Goal: Subscribe to service/newsletter

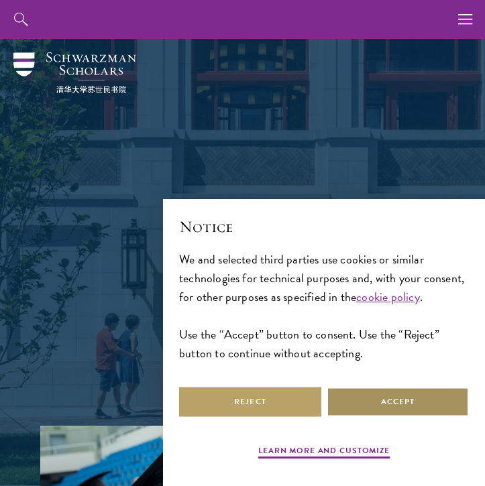
click at [361, 403] on button "Accept" at bounding box center [398, 402] width 142 height 30
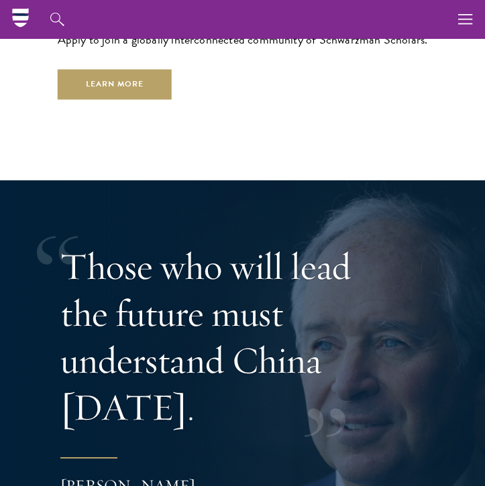
scroll to position [3217, 0]
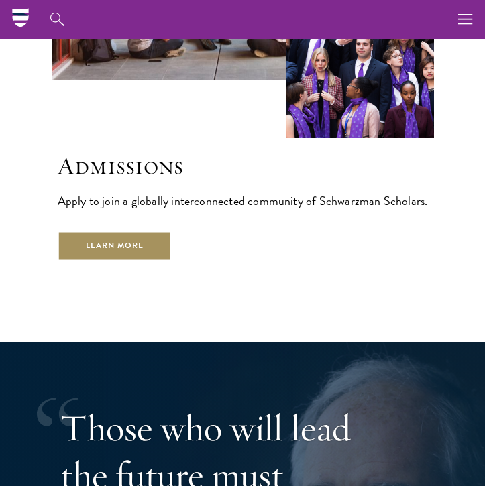
click at [102, 245] on link "Learn More" at bounding box center [115, 246] width 115 height 30
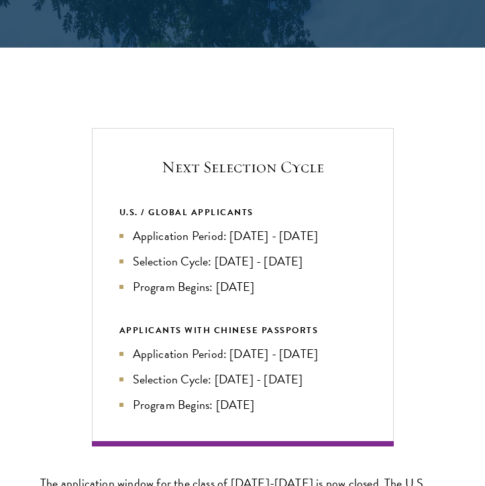
scroll to position [2532, 0]
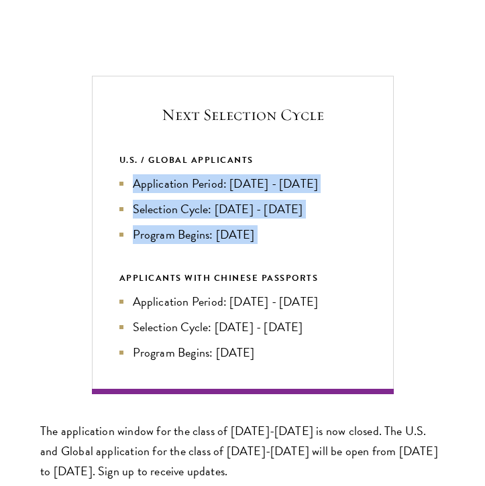
drag, startPoint x: 133, startPoint y: 174, endPoint x: 165, endPoint y: 240, distance: 73.2
click at [165, 240] on div "U.S. / GLOBAL APPLICANTS Application Period: Apr 2026 - Sep 2026 Selection Cycl…" at bounding box center [242, 257] width 247 height 209
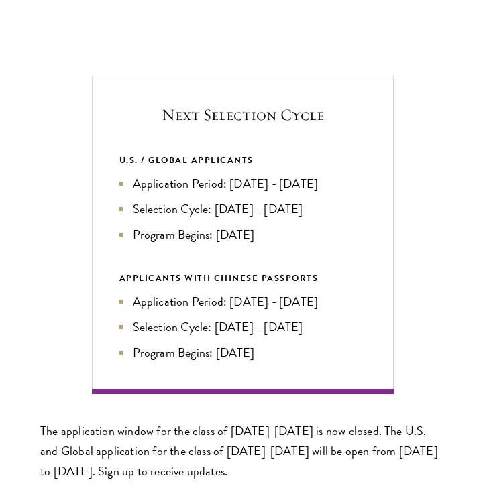
click at [166, 271] on div "APPLICANTS WITH CHINESE PASSPORTS" at bounding box center [242, 278] width 247 height 15
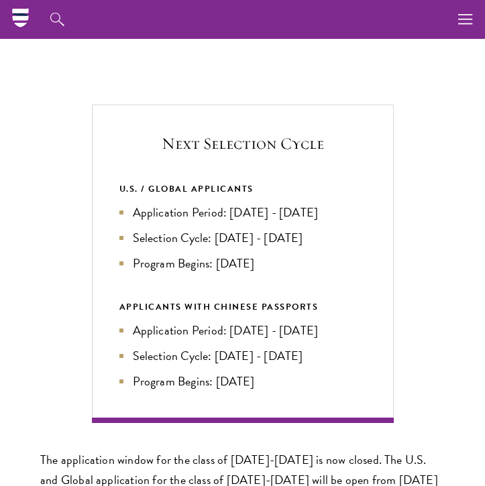
scroll to position [2499, 0]
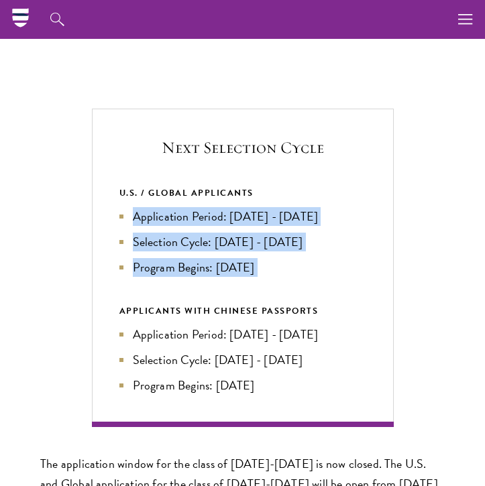
drag, startPoint x: 133, startPoint y: 205, endPoint x: 172, endPoint y: 274, distance: 79.6
click at [172, 274] on div "U.S. / GLOBAL APPLICANTS Application Period: Apr 2026 - Sep 2026 Selection Cycl…" at bounding box center [242, 290] width 247 height 209
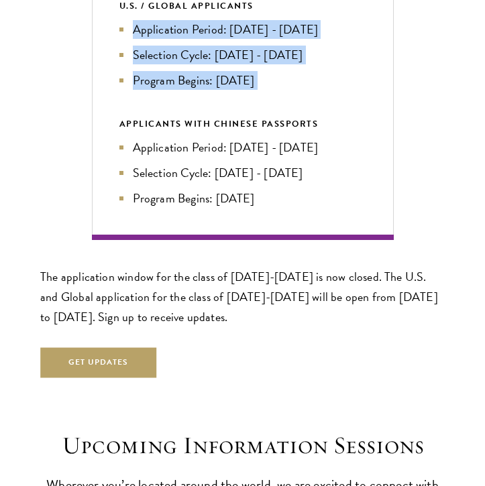
scroll to position [2704, 0]
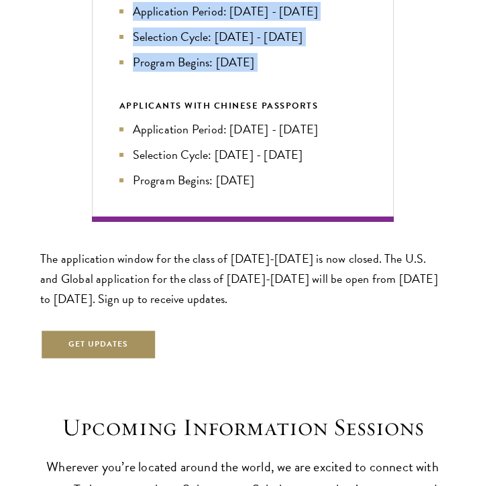
click at [103, 337] on button "Get Updates" at bounding box center [98, 344] width 117 height 30
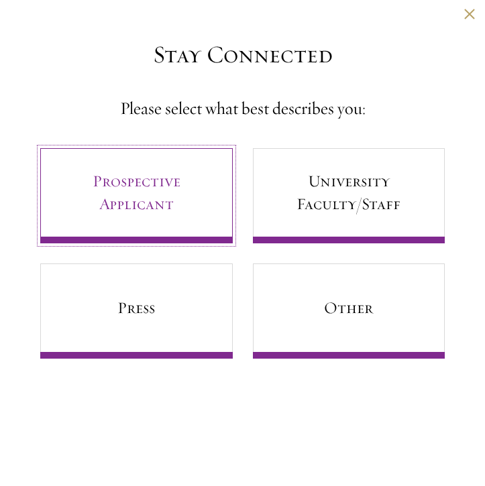
click at [154, 182] on link "Prospective Applicant" at bounding box center [136, 195] width 192 height 95
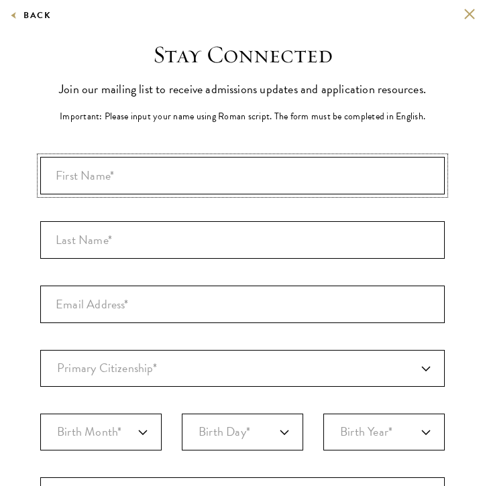
click at [130, 170] on input "First Name*" at bounding box center [242, 176] width 404 height 38
type input "Maria"
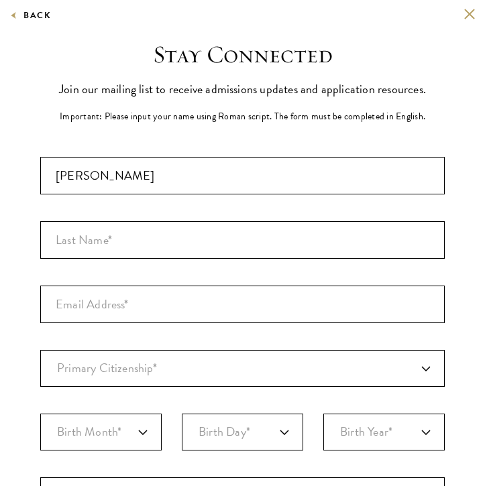
type input "Pulido"
select select "EC"
type input "Abu Dhabi"
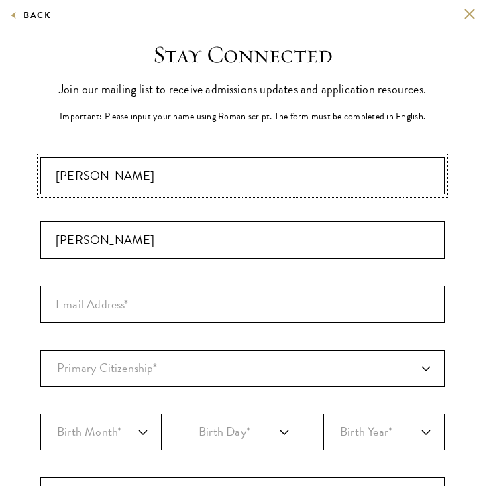
select select
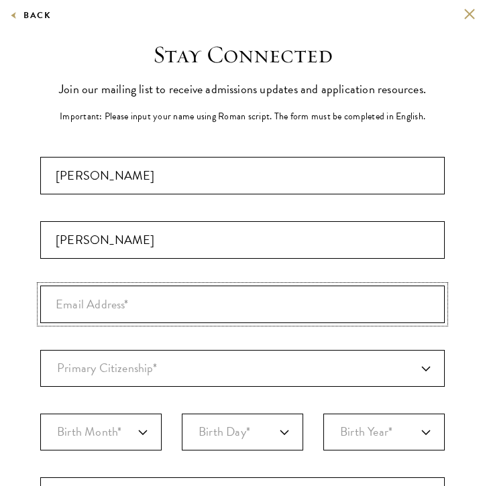
click at [126, 306] on input "Email Address*" at bounding box center [242, 305] width 404 height 38
type input "map9999@nyu.edu"
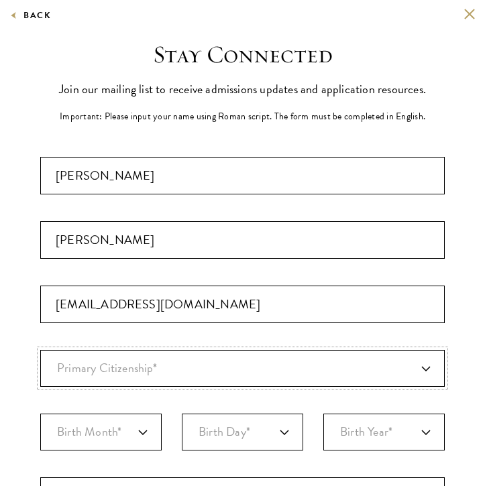
click at [121, 358] on select "Primary Citizenship* Afghanistan Aland Islands Albania Algeria Andorra Angola A…" at bounding box center [242, 368] width 404 height 37
select select "CO"
click at [40, 350] on select "Primary Citizenship* Afghanistan Aland Islands Albania Algeria Andorra Angola A…" at bounding box center [242, 368] width 404 height 37
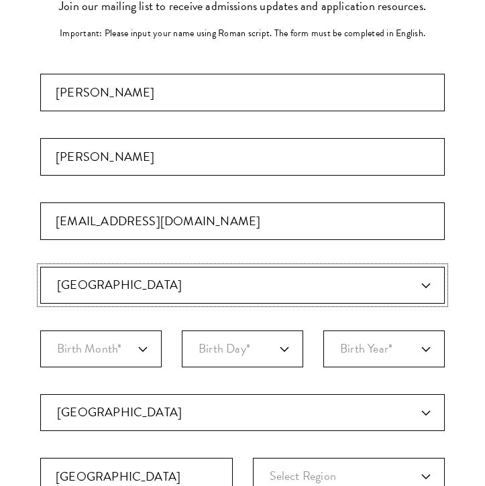
scroll to position [187, 0]
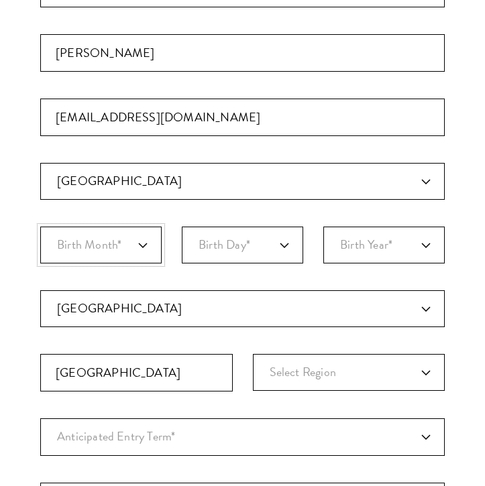
click at [96, 239] on select "Birth Month* January February March April May June July August September Octobe…" at bounding box center [100, 245] width 121 height 37
select select "03"
click at [40, 227] on select "Birth Month* January February March April May June July August September Octobe…" at bounding box center [100, 245] width 121 height 37
click at [197, 245] on select "Birth Day* 1 2 3 4 5 6 7 8 9 10 11 12 13 14 15 16 17 18 19 20 21 22 23 24 25 26…" at bounding box center [242, 245] width 121 height 37
select select "28"
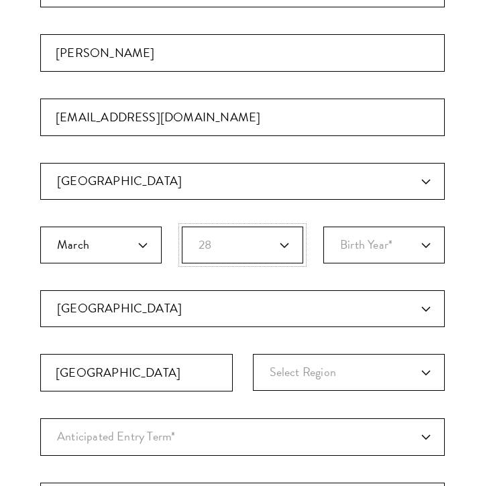
click at [182, 227] on select "Birth Day* 1 2 3 4 5 6 7 8 9 10 11 12 13 14 15 16 17 18 19 20 21 22 23 24 25 26…" at bounding box center [242, 245] width 121 height 37
click at [370, 247] on select "Birth Year* 2025 2024 2023 2022 2021 2020 2019 2018 2017 2016 2015 2014 2013 20…" at bounding box center [383, 245] width 121 height 37
select select "2002"
click at [323, 227] on select "Birth Year* 2025 2024 2023 2022 2021 2020 2019 2018 2017 2016 2015 2014 2013 20…" at bounding box center [383, 245] width 121 height 37
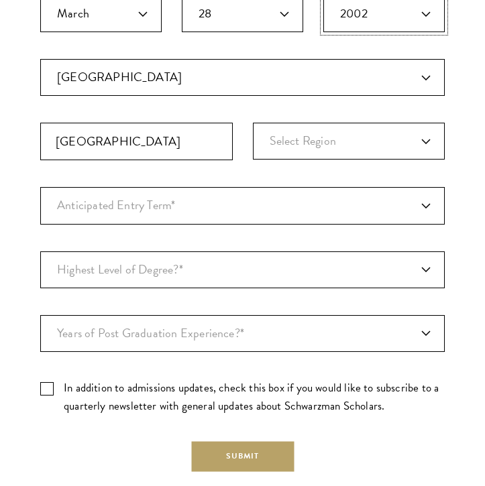
scroll to position [421, 0]
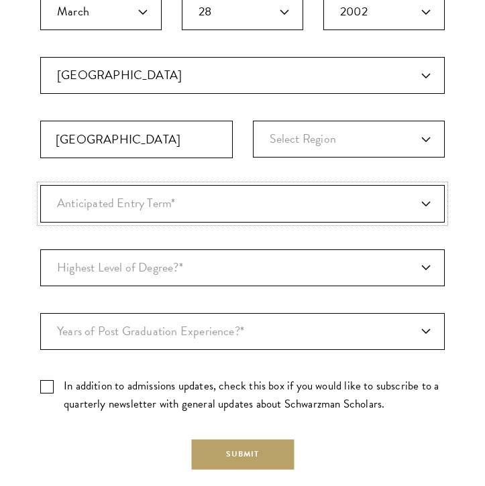
click at [235, 212] on select "Anticipated Entry Term* August 2026 (Application opens April 2025) Just Explori…" at bounding box center [242, 203] width 404 height 37
click at [40, 185] on select "Anticipated Entry Term* August 2026 (Application opens April 2025) Just Explori…" at bounding box center [242, 203] width 404 height 37
click at [147, 198] on select "Anticipated Entry Term* August 2026 (Application opens April 2025) Just Explori…" at bounding box center [242, 203] width 404 height 37
select select "a6790467-ebe7-4045-a56a-66c1cae98076"
click at [40, 185] on select "Anticipated Entry Term* August 2026 (Application opens April 2025) Just Explori…" at bounding box center [242, 203] width 404 height 37
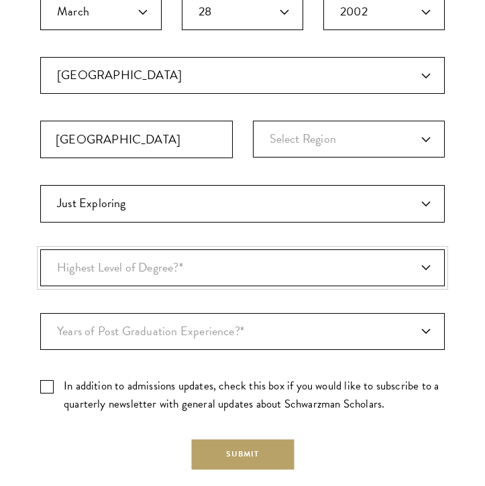
click at [150, 279] on select "Highest Level of Degree?* PHD Bachelor's Master's Current Undergraduate Student" at bounding box center [242, 267] width 404 height 37
select select "baef124f-e103-44b1-8ca6-5d0669438e44"
click at [40, 249] on select "Highest Level of Degree?* PHD Bachelor's Master's Current Undergraduate Student" at bounding box center [242, 267] width 404 height 37
click at [144, 337] on select "Years of Post Graduation Experience?* 1 2 3 4 5 6 7 8 9 10" at bounding box center [242, 331] width 404 height 37
select select "1"
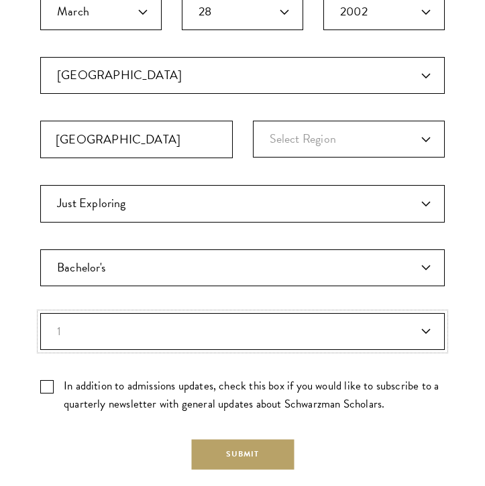
click at [40, 313] on select "Years of Post Graduation Experience?* 1 2 3 4 5 6 7 8 9 10" at bounding box center [242, 331] width 404 height 37
click at [50, 390] on label "In addition to admissions updates, check this box if you would like to subscrib…" at bounding box center [242, 395] width 404 height 36
click at [50, 386] on input "In addition to admissions updates, check this box if you would like to subscrib…" at bounding box center [242, 381] width 404 height 9
checkbox input "true"
click at [227, 458] on button "Submit" at bounding box center [242, 455] width 103 height 30
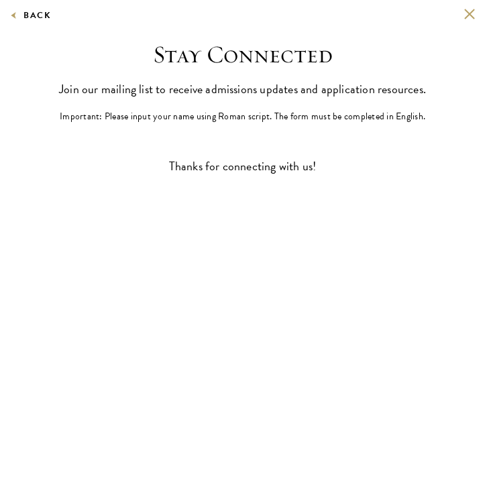
scroll to position [0, 0]
click at [467, 9] on button at bounding box center [468, 13] width 11 height 11
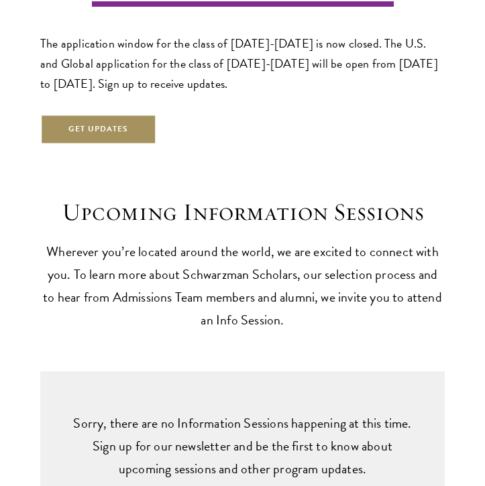
scroll to position [2923, 0]
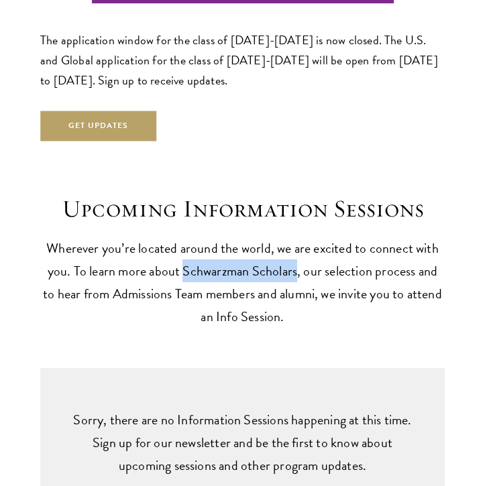
drag, startPoint x: 175, startPoint y: 260, endPoint x: 290, endPoint y: 255, distance: 114.8
click at [290, 255] on p "Wherever you’re located around the world, we are excited to connect with you. T…" at bounding box center [242, 282] width 404 height 91
copy p "Schwarzman Scholars"
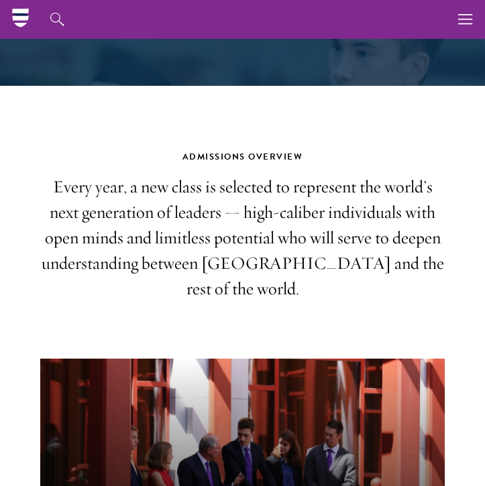
scroll to position [127, 0]
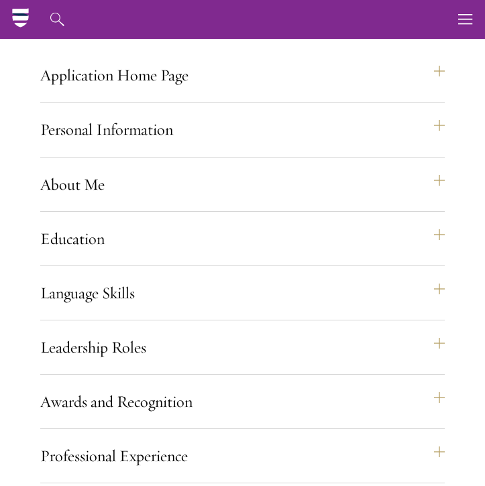
scroll to position [944, 0]
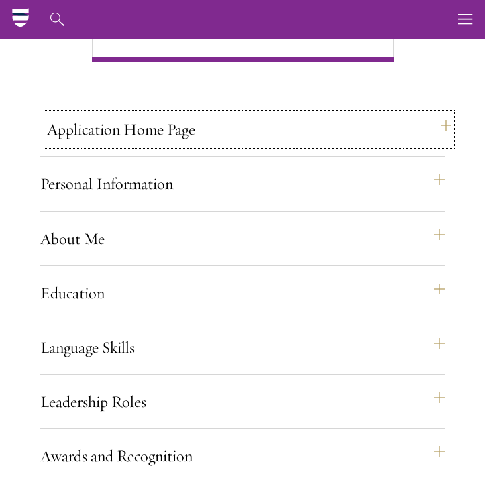
click at [86, 144] on button "Application Home Page" at bounding box center [249, 129] width 404 height 32
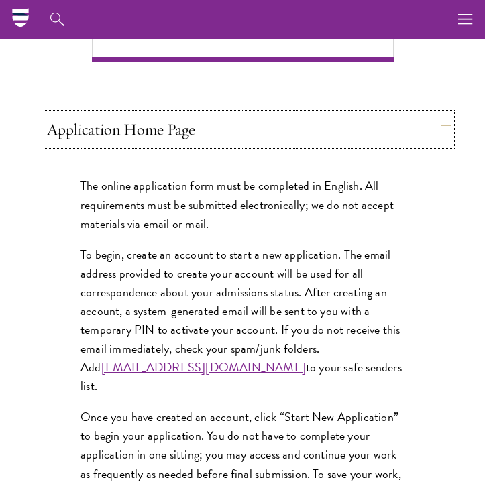
click at [86, 144] on button "Application Home Page" at bounding box center [249, 129] width 404 height 32
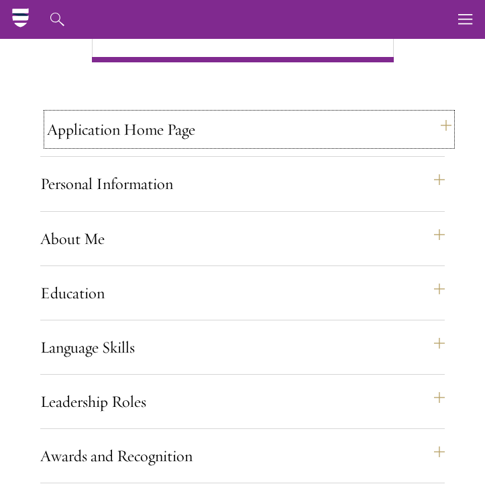
click at [86, 144] on button "Application Home Page" at bounding box center [249, 129] width 404 height 32
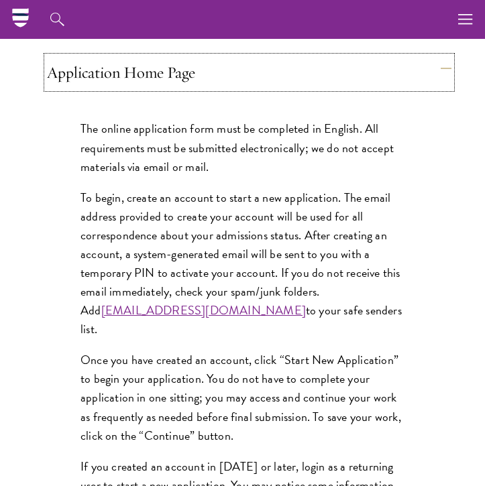
scroll to position [986, 0]
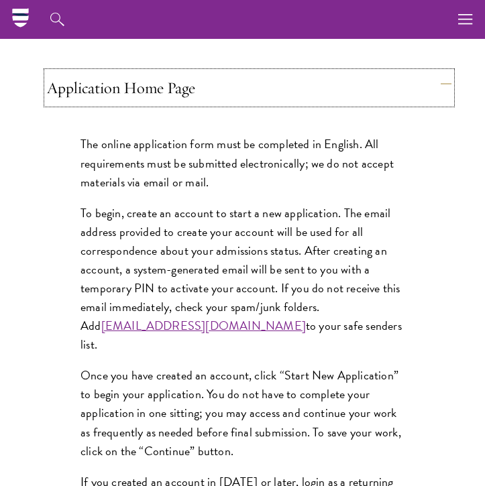
click at [95, 97] on button "Application Home Page" at bounding box center [249, 88] width 404 height 32
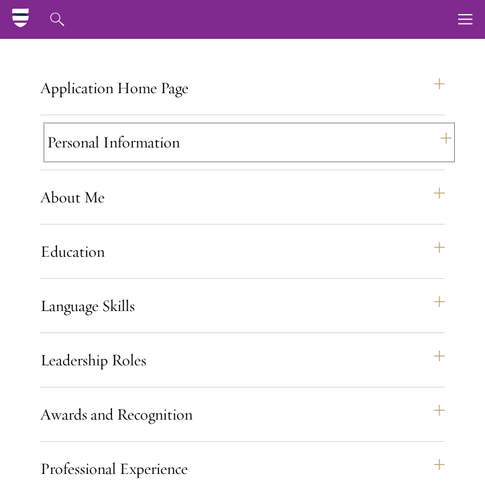
click at [91, 142] on button "Personal Information" at bounding box center [249, 142] width 404 height 32
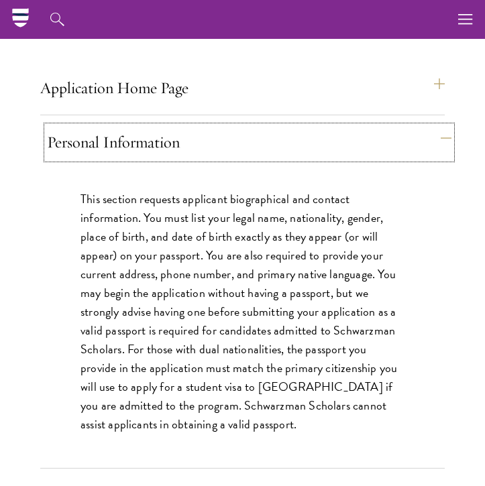
click at [91, 142] on button "Personal Information" at bounding box center [249, 142] width 404 height 32
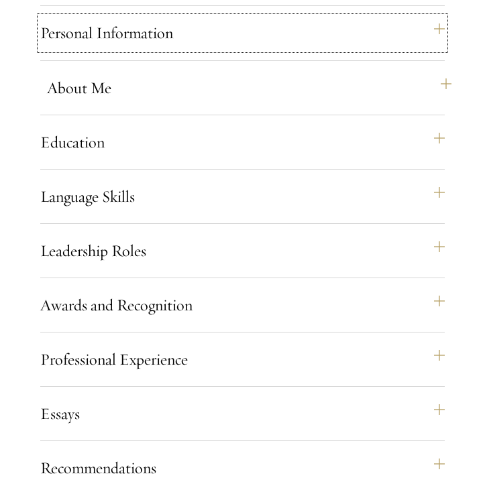
scroll to position [1104, 0]
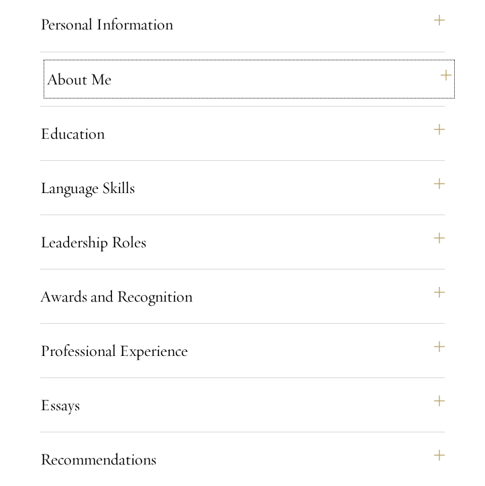
click at [78, 80] on button "About Me" at bounding box center [249, 79] width 404 height 32
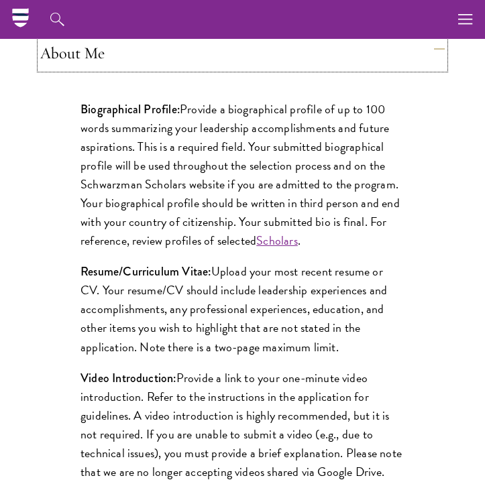
scroll to position [1108, 0]
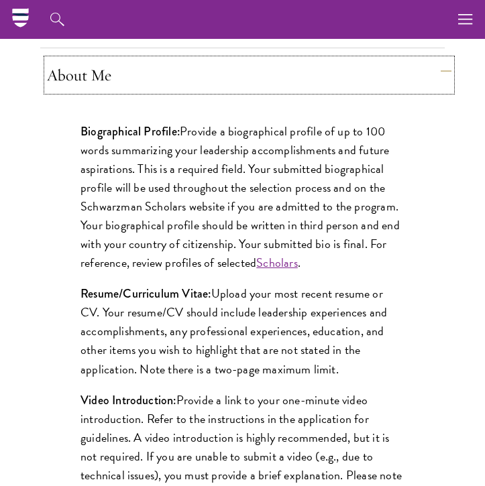
click at [90, 66] on button "About Me" at bounding box center [249, 75] width 404 height 32
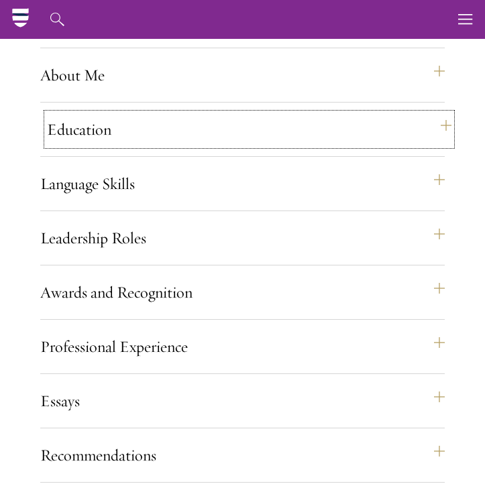
click at [94, 133] on button "Education" at bounding box center [249, 129] width 404 height 32
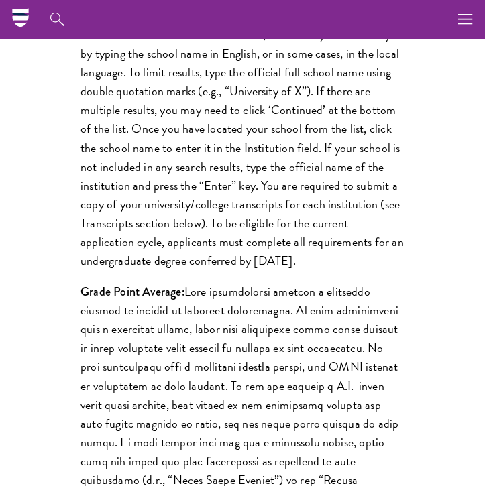
scroll to position [1145, 0]
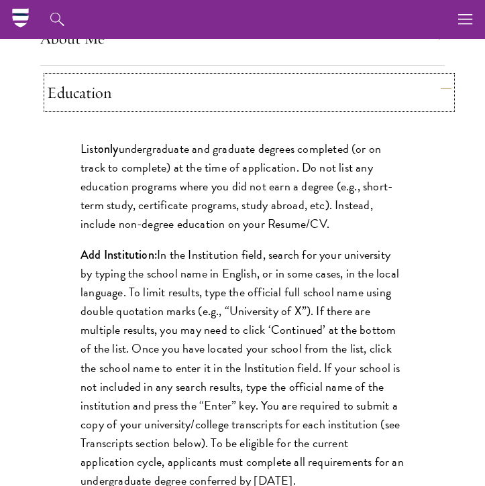
click at [103, 106] on button "Education" at bounding box center [249, 92] width 404 height 32
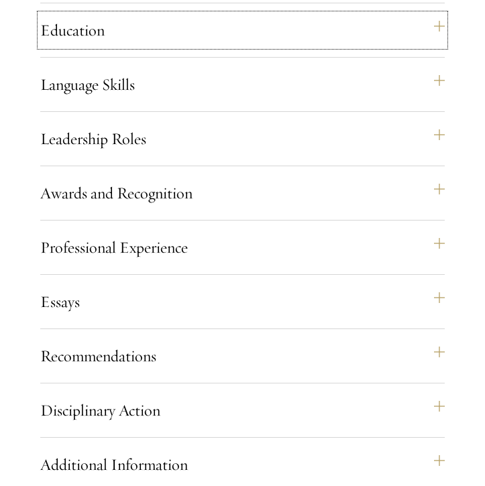
scroll to position [1221, 0]
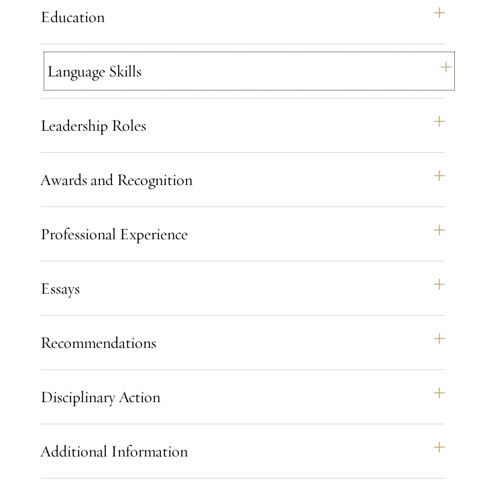
click at [102, 71] on button "Language Skills" at bounding box center [249, 71] width 404 height 32
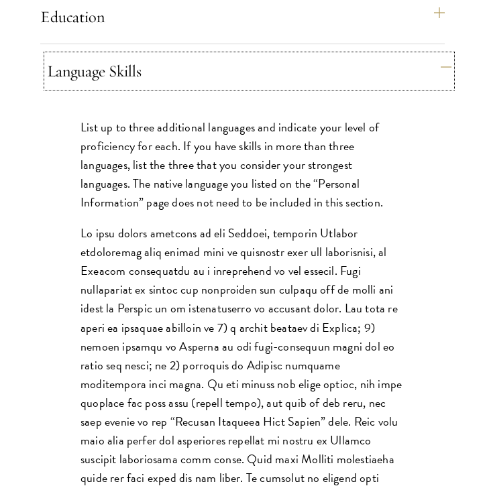
click at [106, 73] on button "Language Skills" at bounding box center [249, 71] width 404 height 32
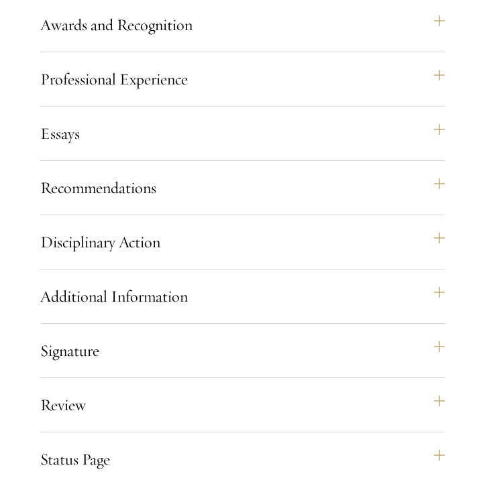
scroll to position [1376, 0]
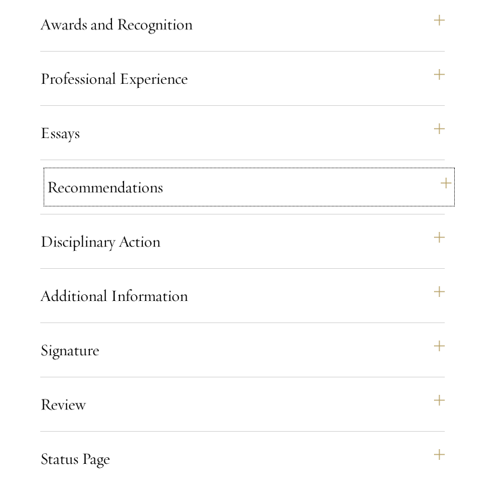
click at [89, 191] on button "Recommendations" at bounding box center [249, 187] width 404 height 32
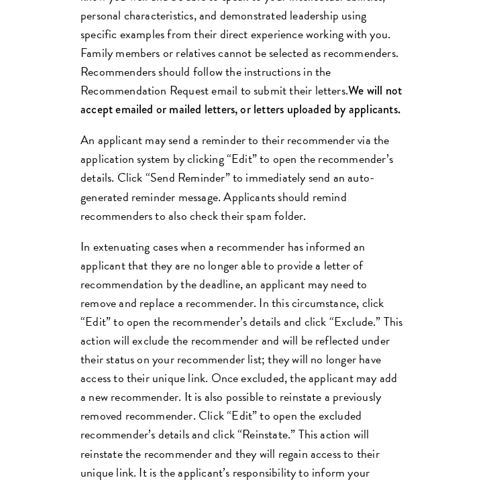
scroll to position [1774, 0]
